Goal: Transaction & Acquisition: Purchase product/service

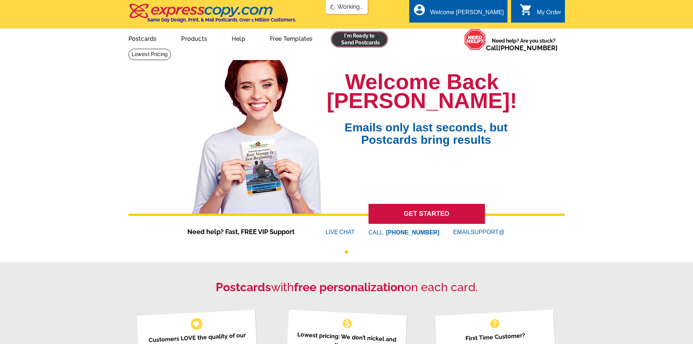
click at [357, 43] on link at bounding box center [360, 39] width 56 height 15
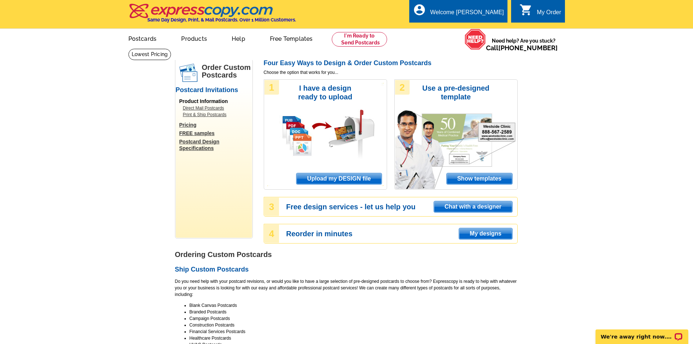
click at [363, 182] on span "Upload my DESIGN file" at bounding box center [339, 178] width 85 height 11
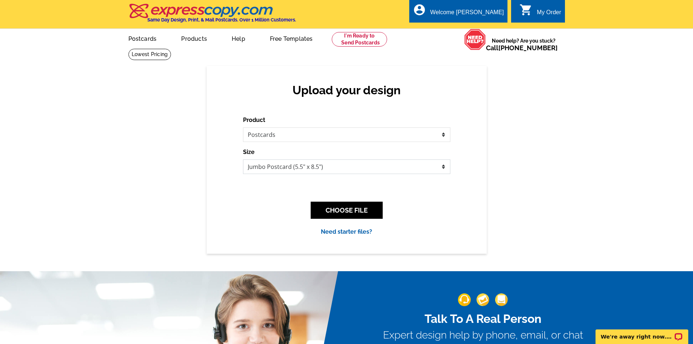
click at [316, 169] on select "Jumbo Postcard (5.5" x 8.5") Regular Postcard (4.25" x 5.6") Panoramic Postcard…" at bounding box center [346, 166] width 207 height 15
select select "1"
click at [243, 160] on select "Jumbo Postcard (5.5" x 8.5") Regular Postcard (4.25" x 5.6") Panoramic Postcard…" at bounding box center [346, 166] width 207 height 15
click at [371, 210] on button "CHOOSE FILE" at bounding box center [347, 210] width 72 height 17
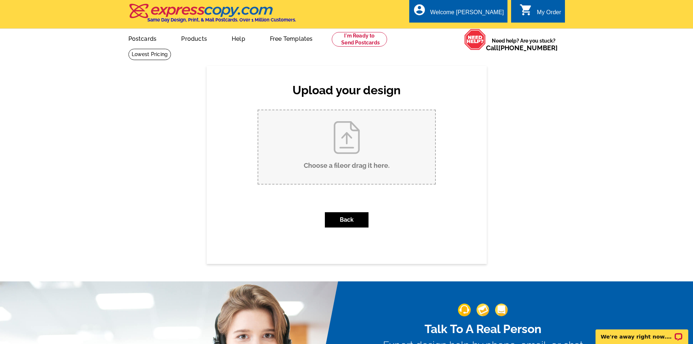
click at [353, 144] on input "Choose a file or drag it here ." at bounding box center [346, 147] width 177 height 74
type input "C:\fakepath\1010 NW Yosemite Drive SOLD.pdf"
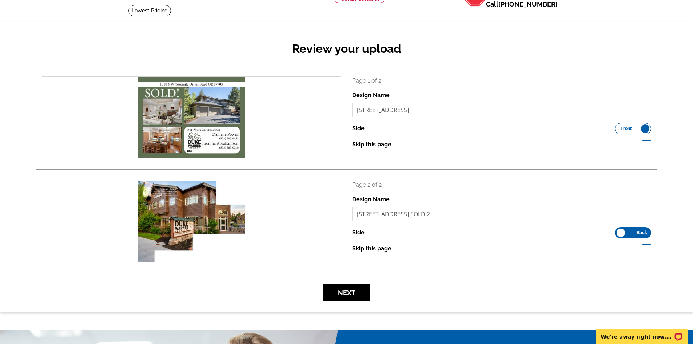
scroll to position [109, 0]
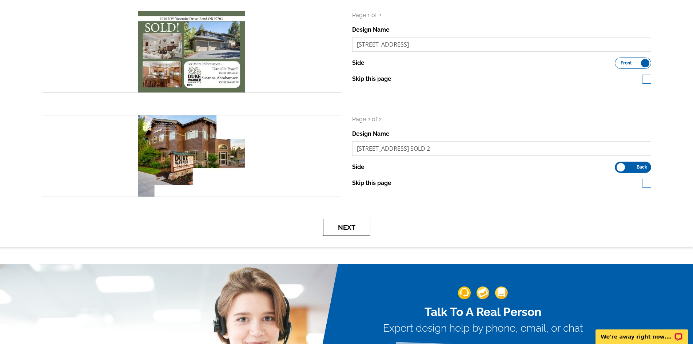
click at [348, 227] on button "Next" at bounding box center [346, 227] width 47 height 17
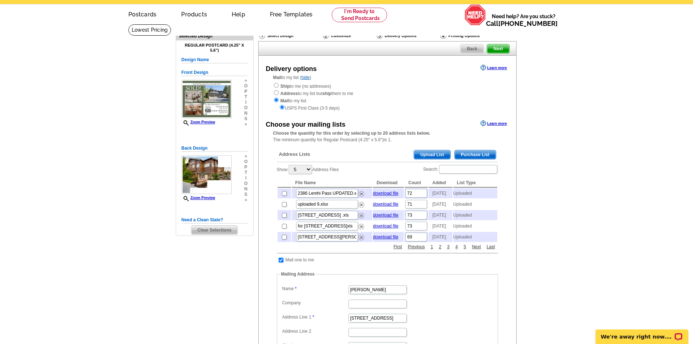
scroll to position [36, 0]
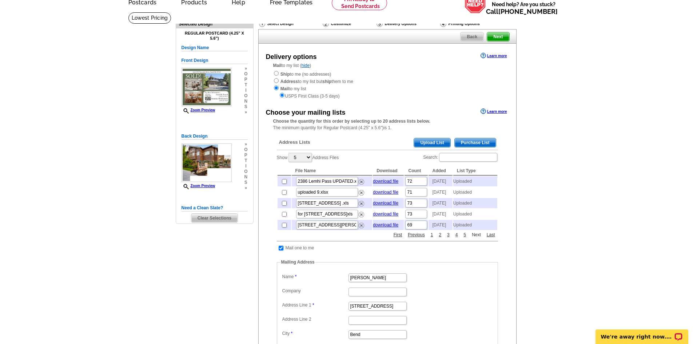
click at [476, 238] on link "Next" at bounding box center [476, 234] width 13 height 7
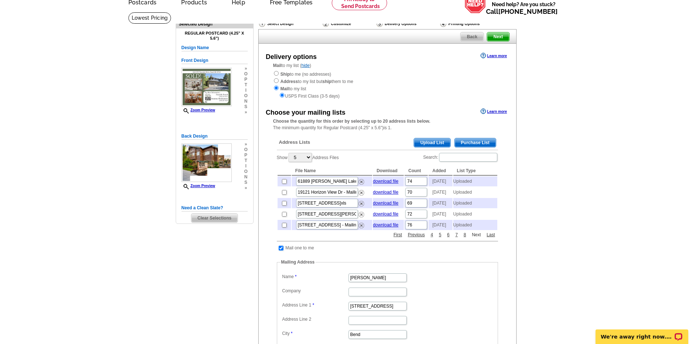
click at [476, 238] on link "Next" at bounding box center [476, 234] width 13 height 7
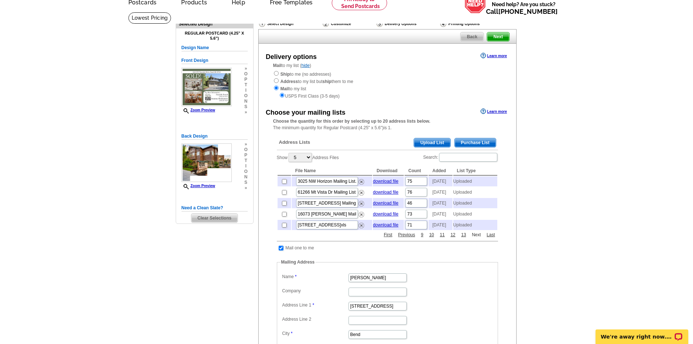
click at [476, 238] on link "Next" at bounding box center [476, 234] width 13 height 7
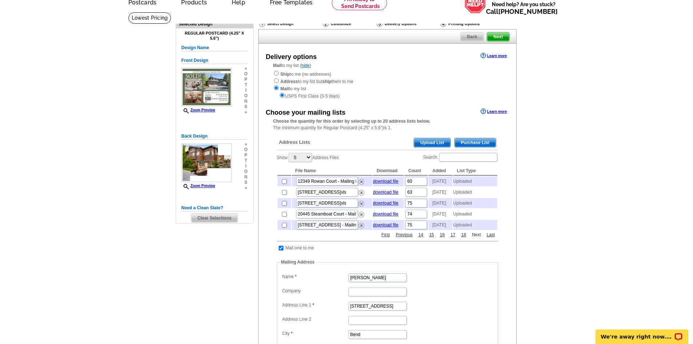
click at [476, 238] on link "Next" at bounding box center [476, 234] width 13 height 7
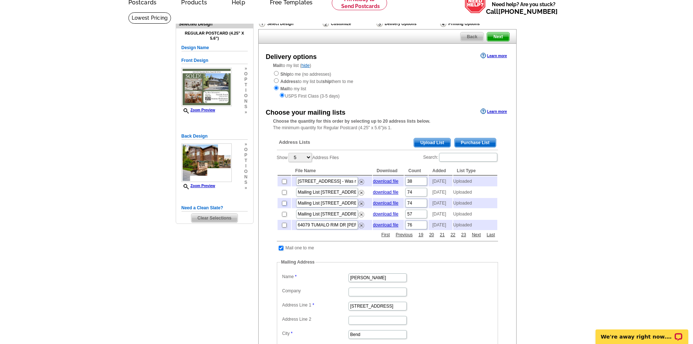
click at [282, 206] on input "checkbox" at bounding box center [284, 203] width 5 height 5
checkbox input "true"
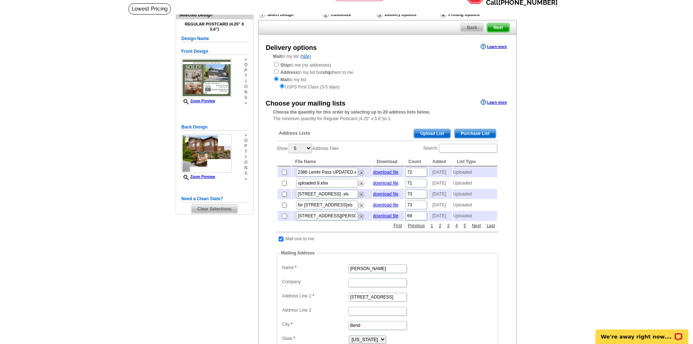
scroll to position [0, 0]
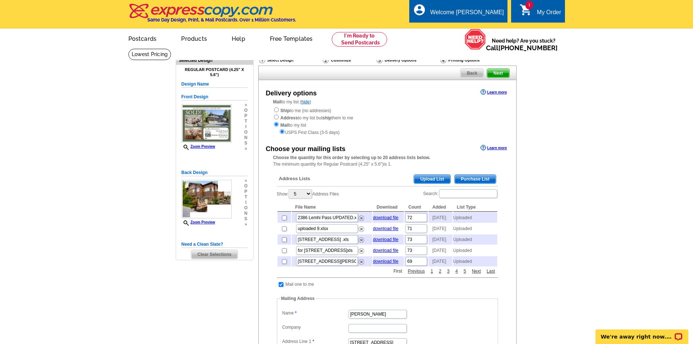
click at [401, 274] on link "First" at bounding box center [398, 271] width 12 height 7
click at [400, 274] on link "First" at bounding box center [398, 271] width 12 height 7
click at [456, 274] on link "4" at bounding box center [457, 271] width 6 height 7
click at [479, 274] on link "Next" at bounding box center [476, 271] width 13 height 7
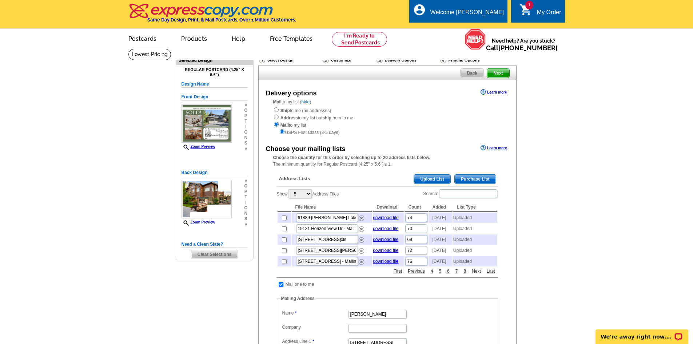
click at [479, 274] on link "Next" at bounding box center [476, 271] width 13 height 7
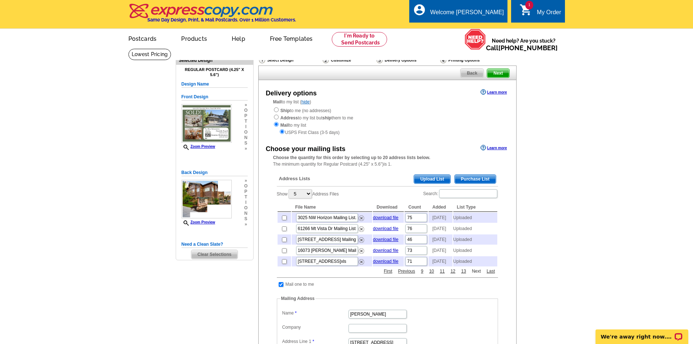
click at [479, 274] on link "Next" at bounding box center [476, 271] width 13 height 7
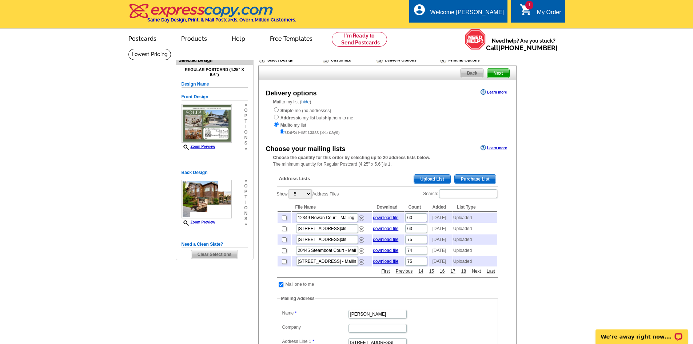
click at [479, 274] on link "Next" at bounding box center [476, 271] width 13 height 7
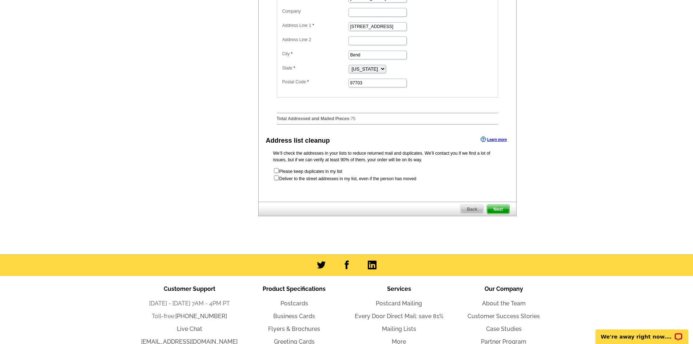
scroll to position [251, 0]
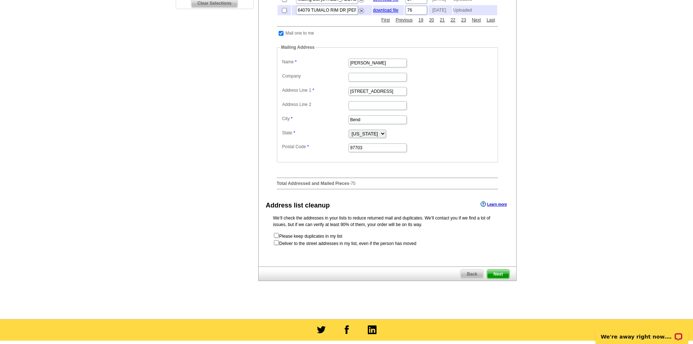
click at [499, 278] on span "Next" at bounding box center [498, 274] width 22 height 9
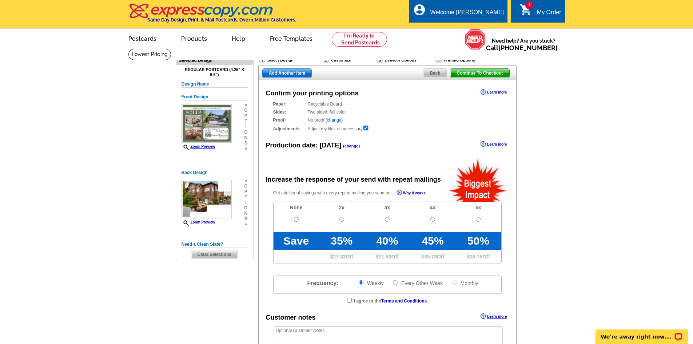
radio input "false"
click at [297, 218] on input "radio" at bounding box center [296, 219] width 5 height 5
radio input "true"
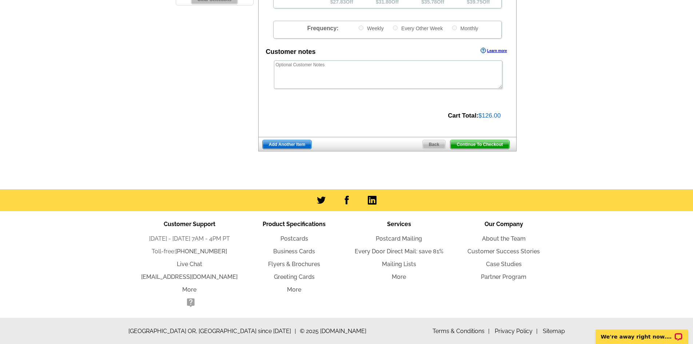
scroll to position [109, 0]
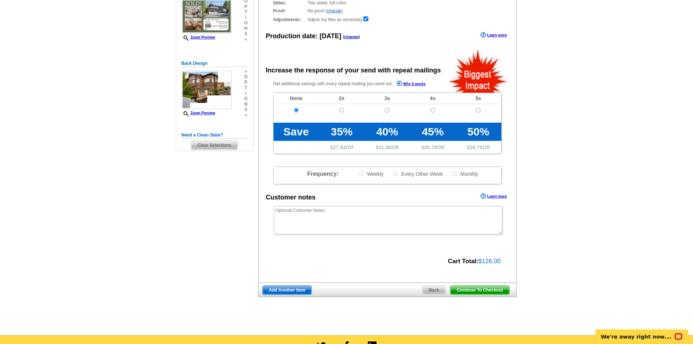
click at [500, 293] on span "Continue To Checkout" at bounding box center [480, 290] width 59 height 9
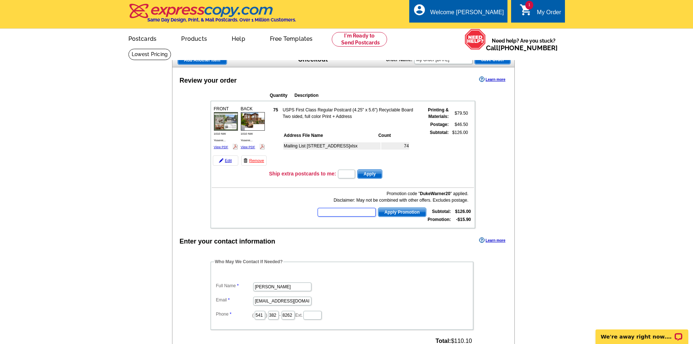
click at [341, 213] on input "text" at bounding box center [347, 212] width 58 height 9
type input "HURRY40"
click at [404, 213] on span "Apply Promotion" at bounding box center [403, 212] width 48 height 9
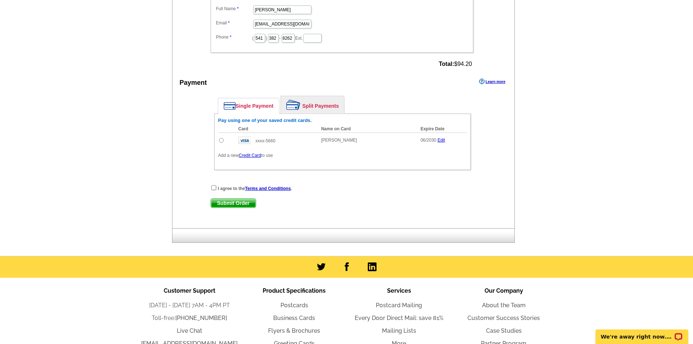
scroll to position [345, 0]
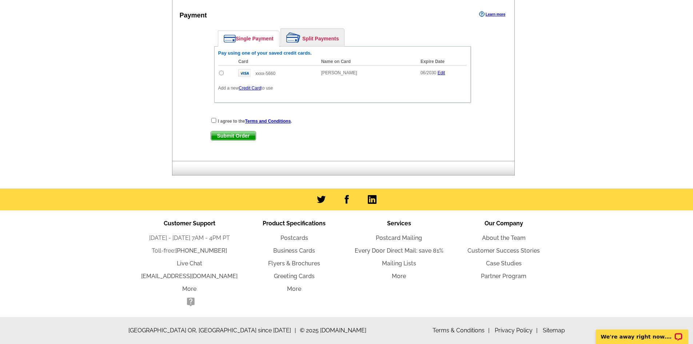
click at [219, 74] on input "radio" at bounding box center [221, 73] width 5 height 5
radio input "true"
click at [214, 122] on input "checkbox" at bounding box center [213, 120] width 5 height 5
checkbox input "true"
click at [230, 134] on span "Submit Order" at bounding box center [233, 135] width 45 height 9
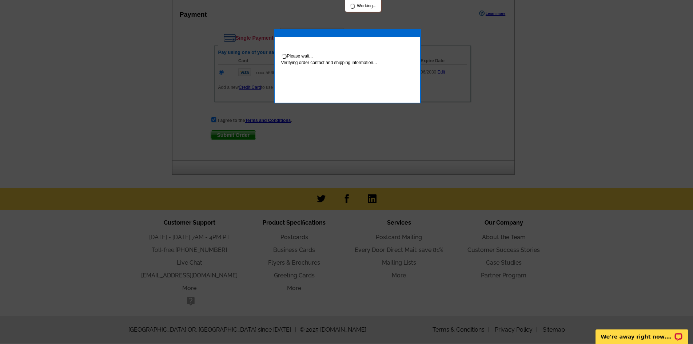
scroll to position [382, 0]
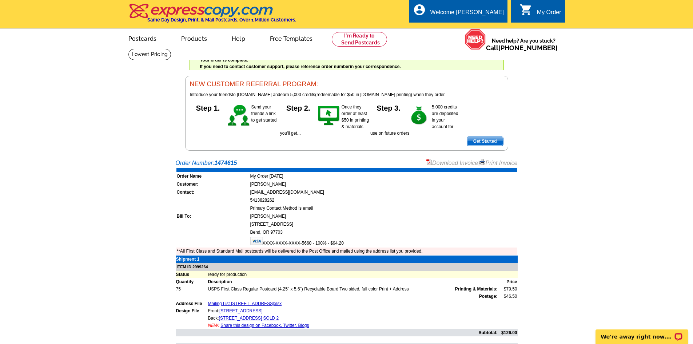
click at [507, 165] on link "Print Invoice" at bounding box center [499, 163] width 38 height 6
